Goal: Information Seeking & Learning: Learn about a topic

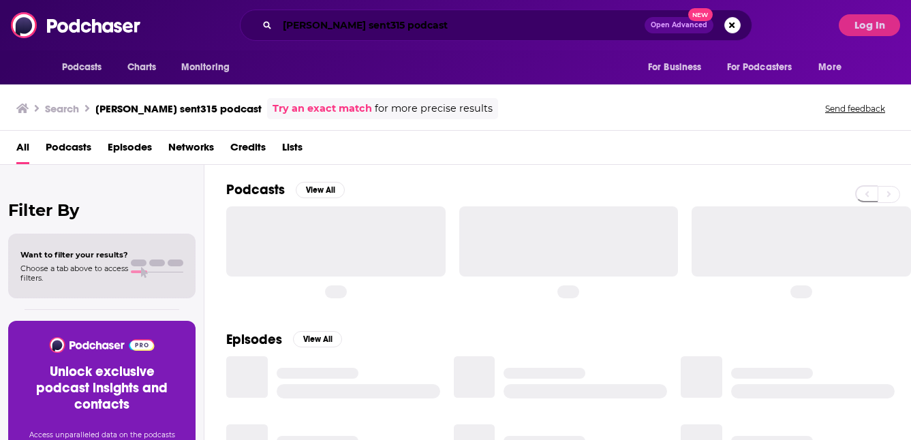
click at [418, 31] on input "[PERSON_NAME] sent315 podcast" at bounding box center [460, 25] width 367 height 22
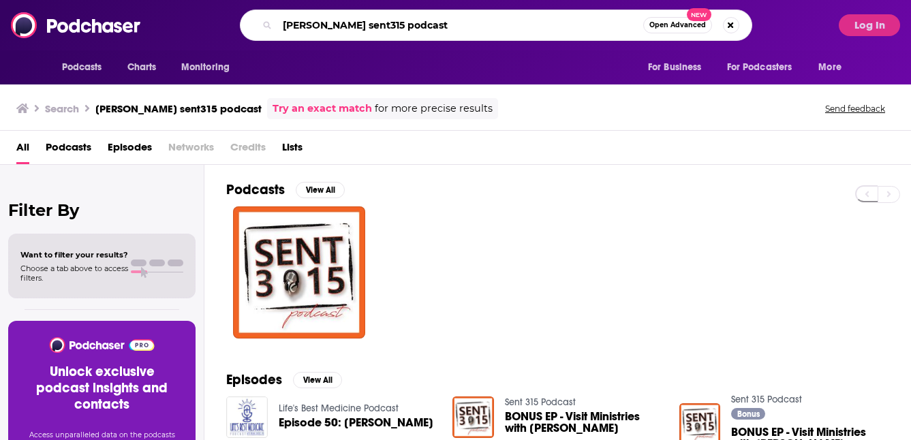
drag, startPoint x: 439, startPoint y: 27, endPoint x: 280, endPoint y: 21, distance: 159.6
click at [280, 21] on input "[PERSON_NAME] sent315 podcast" at bounding box center [460, 25] width 366 height 22
type input "s"
type input "unlocked"
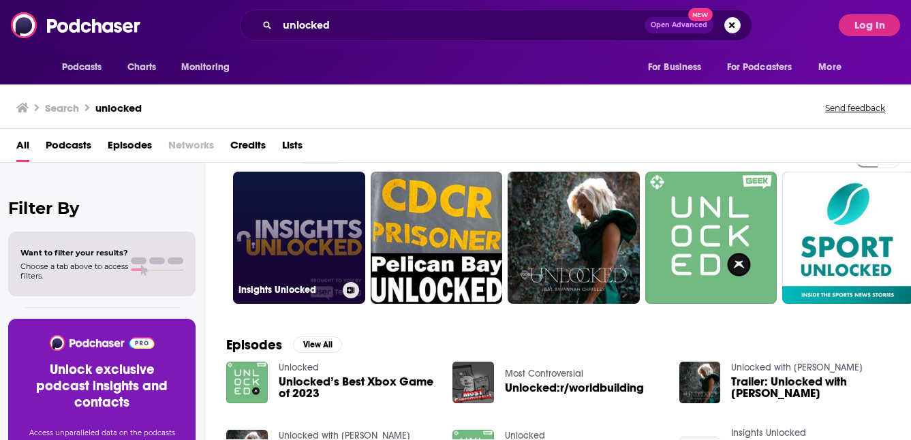
scroll to position [34, 0]
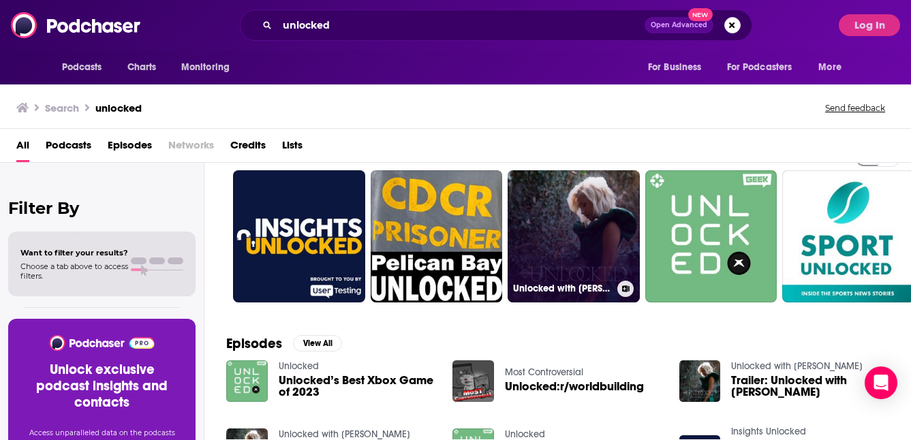
click at [576, 220] on link "Unlocked with [PERSON_NAME]" at bounding box center [574, 236] width 132 height 132
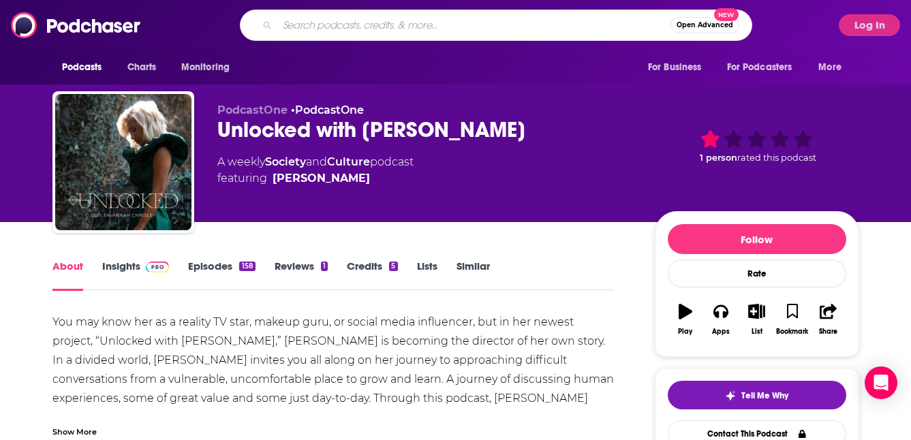
click at [354, 35] on input "Search podcasts, credits, & more..." at bounding box center [473, 25] width 393 height 22
type input "[PERSON_NAME]"
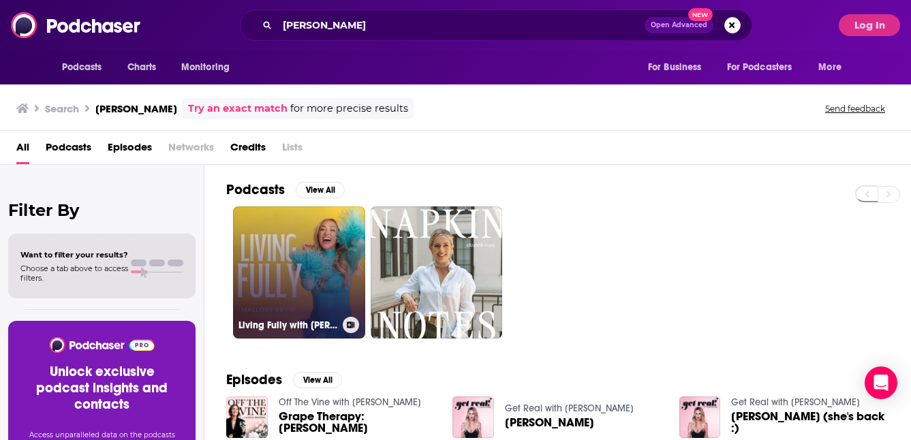
click at [294, 296] on link "Living Fully with [PERSON_NAME]" at bounding box center [299, 272] width 132 height 132
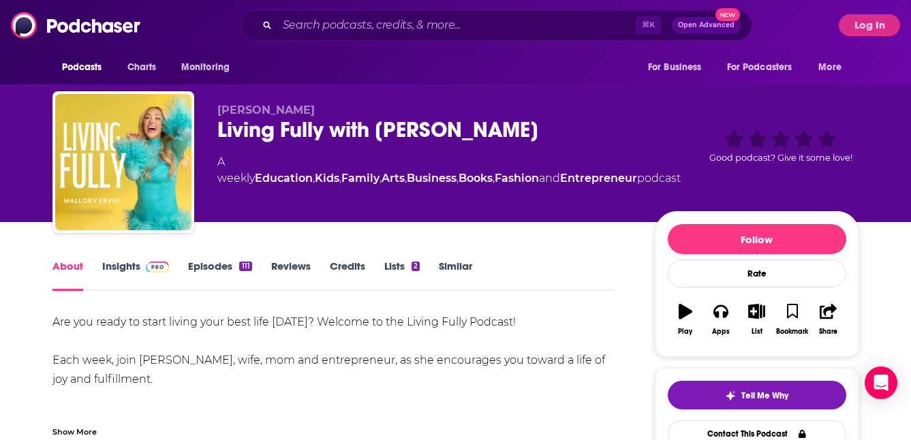
click at [143, 263] on link "Insights" at bounding box center [135, 275] width 67 height 31
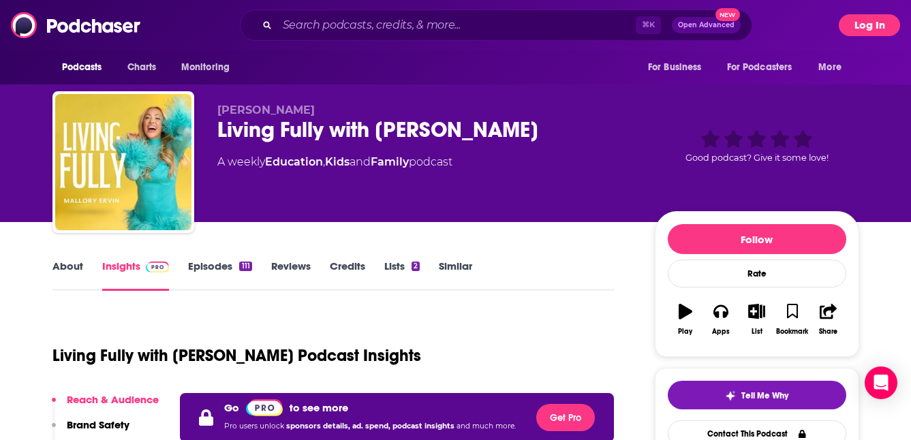
click at [857, 25] on button "Log In" at bounding box center [869, 25] width 61 height 22
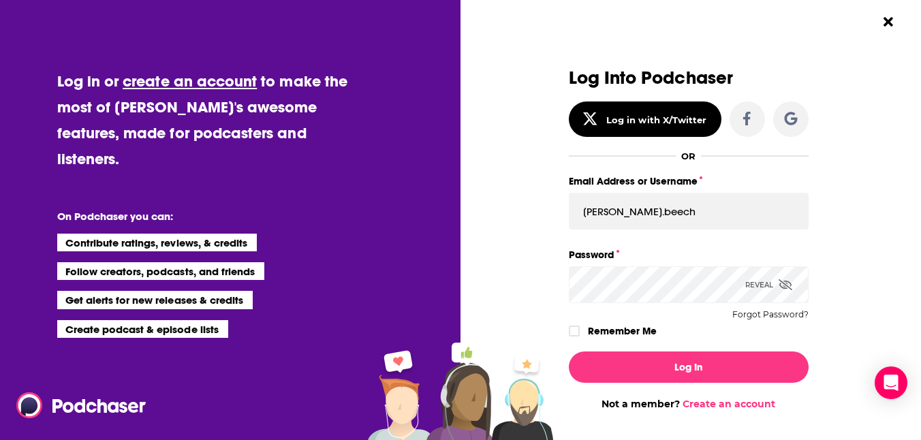
click at [656, 213] on input "[PERSON_NAME].beech" at bounding box center [689, 211] width 240 height 37
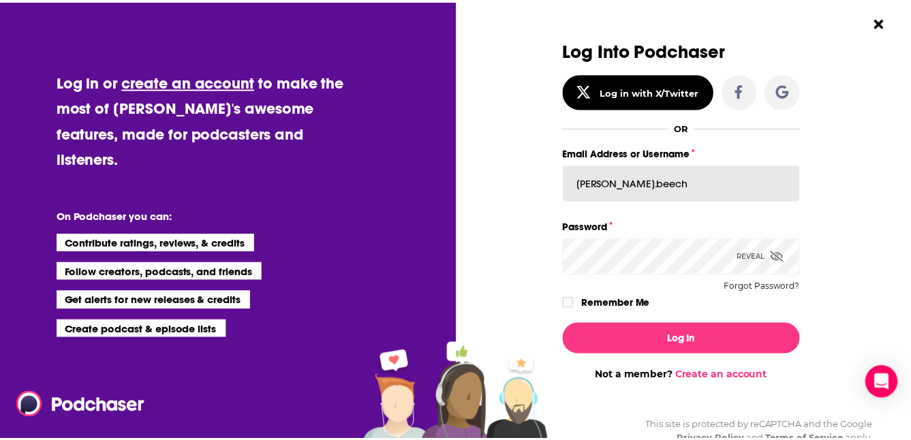
scroll to position [63, 0]
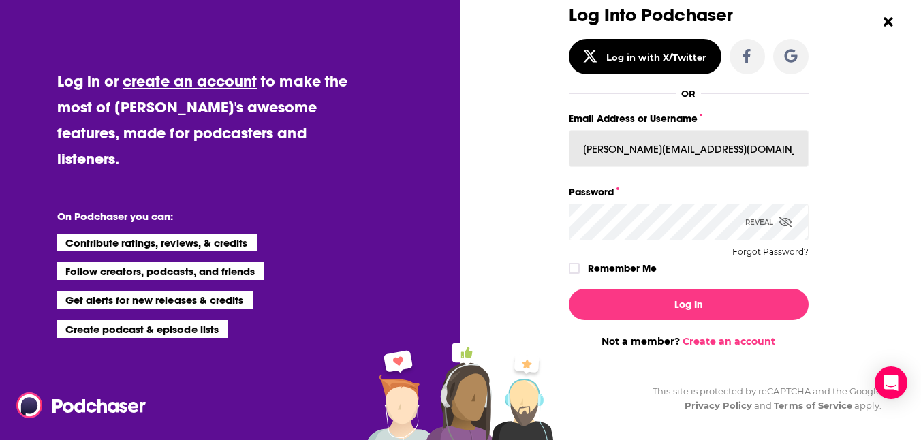
type input "[PERSON_NAME][EMAIL_ADDRESS][DOMAIN_NAME]"
click at [780, 223] on icon "Dialog" at bounding box center [786, 222] width 14 height 11
click at [569, 289] on button "Log In" at bounding box center [689, 304] width 240 height 31
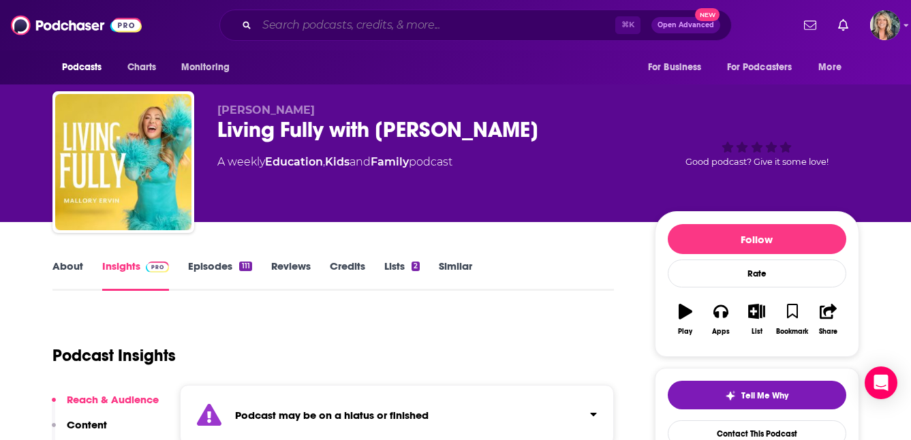
click at [442, 33] on input "Search podcasts, credits, & more..." at bounding box center [436, 25] width 358 height 22
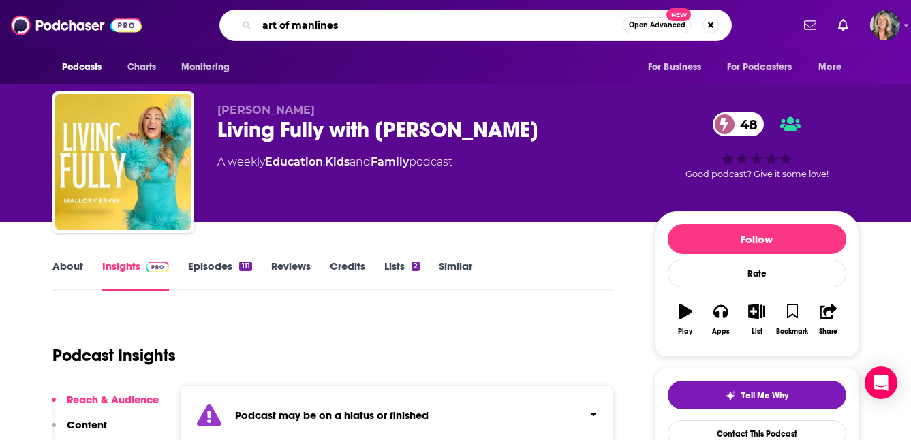
type input "art of manliness"
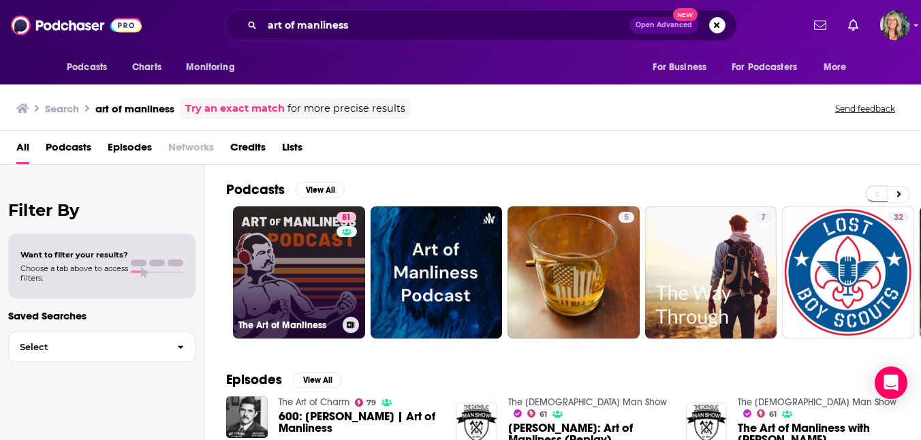
click at [303, 265] on link "81 The Art of Manliness" at bounding box center [299, 272] width 132 height 132
